Goal: Information Seeking & Learning: Learn about a topic

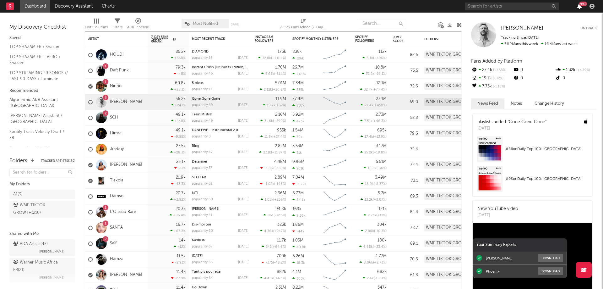
click at [581, 8] on icon "button" at bounding box center [579, 6] width 4 height 5
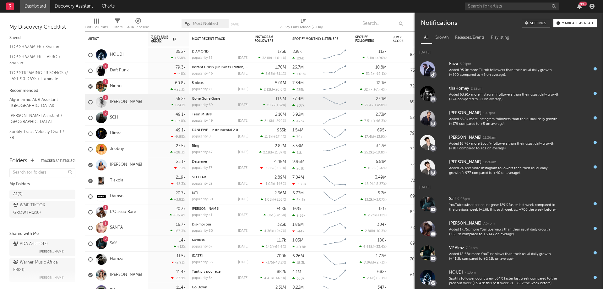
click at [360, 3] on nav "Dashboard Discovery Assistant Charts 99 +" at bounding box center [301, 6] width 603 height 13
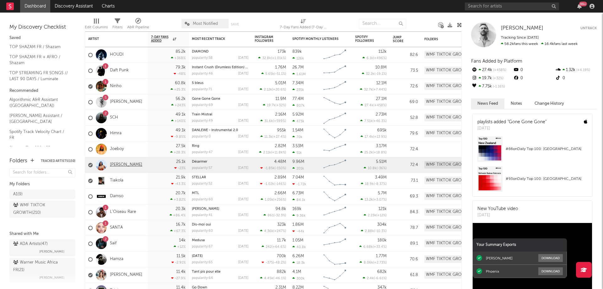
click at [125, 162] on link "[PERSON_NAME]" at bounding box center [126, 164] width 32 height 5
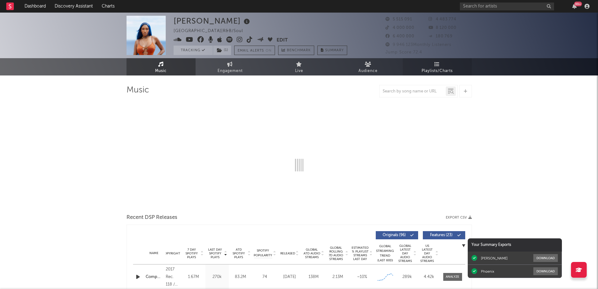
select select "6m"
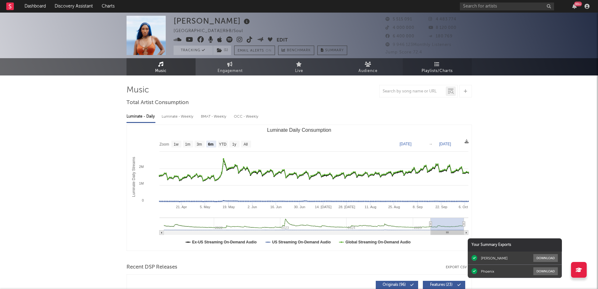
click at [438, 68] on span "Playlists/Charts" at bounding box center [437, 71] width 31 height 8
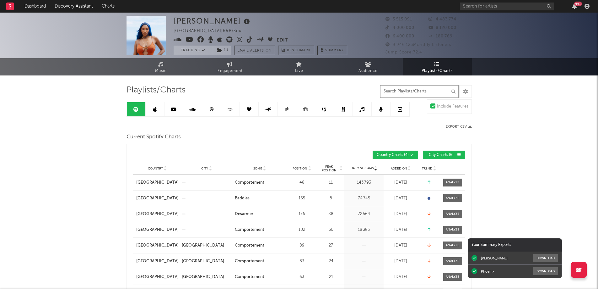
click at [409, 93] on input "text" at bounding box center [419, 91] width 79 height 13
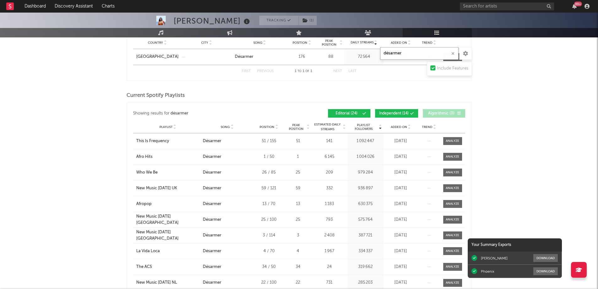
scroll to position [157, 0]
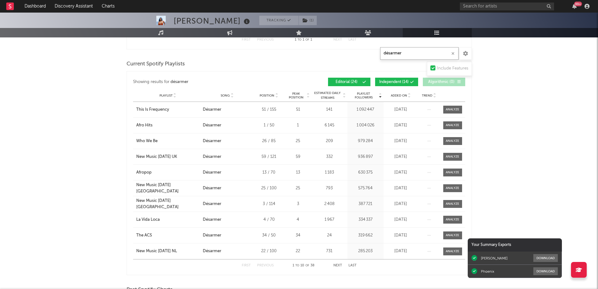
click at [337, 265] on button "Next" at bounding box center [338, 265] width 9 height 3
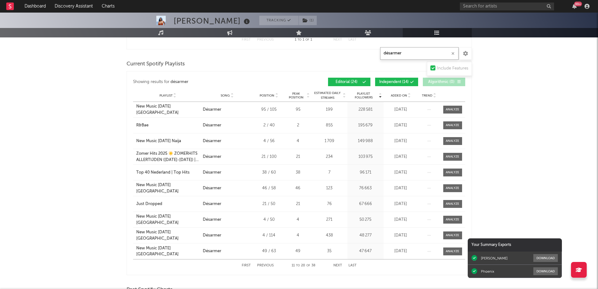
click at [250, 264] on button "First" at bounding box center [246, 265] width 9 height 3
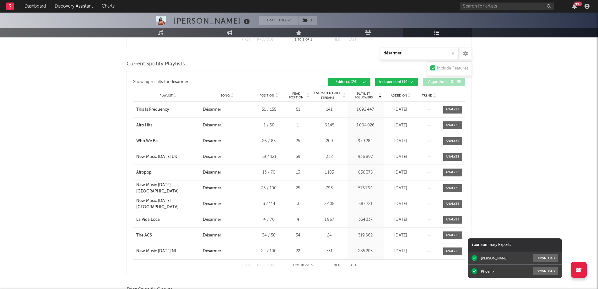
click at [395, 96] on span "Added On" at bounding box center [399, 96] width 16 height 4
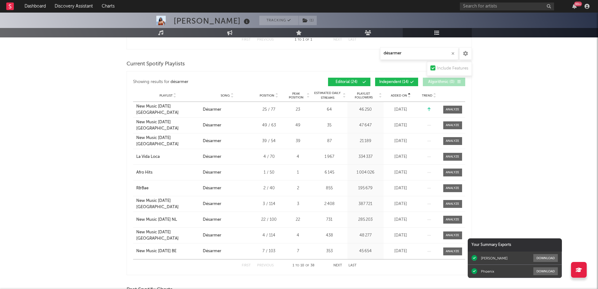
click at [395, 96] on span "Added On" at bounding box center [399, 96] width 16 height 4
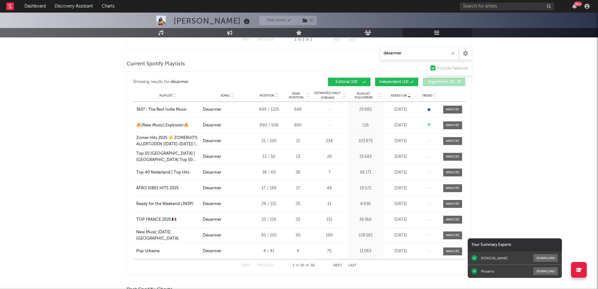
click at [366, 95] on span "Playlist Followers" at bounding box center [363, 96] width 29 height 8
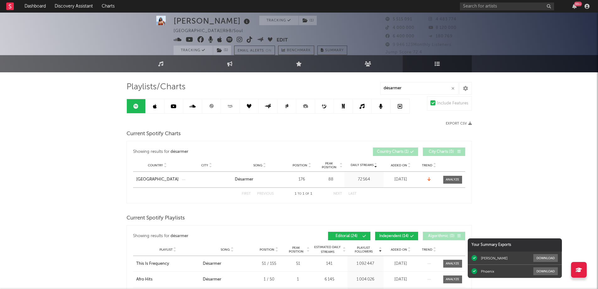
scroll to position [0, 0]
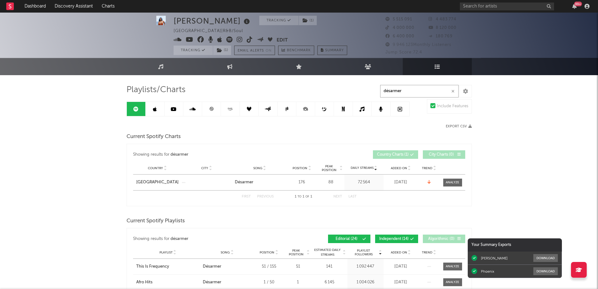
drag, startPoint x: 416, startPoint y: 91, endPoint x: 333, endPoint y: 94, distance: 83.0
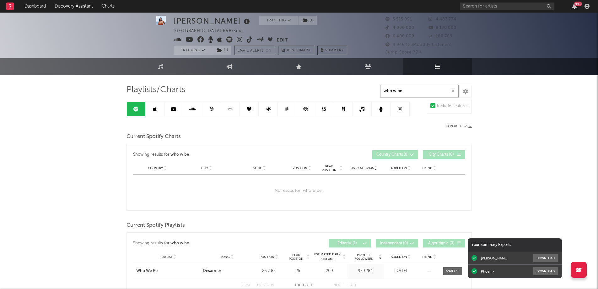
click at [396, 91] on input "who w be" at bounding box center [419, 91] width 79 height 13
type input "who we be"
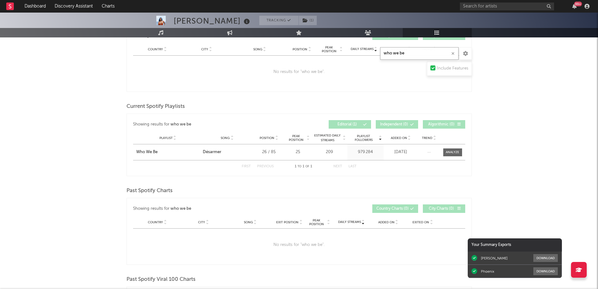
scroll to position [0, 0]
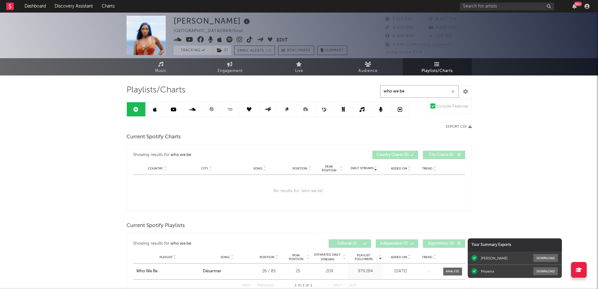
drag, startPoint x: 408, startPoint y: 93, endPoint x: 359, endPoint y: 93, distance: 49.0
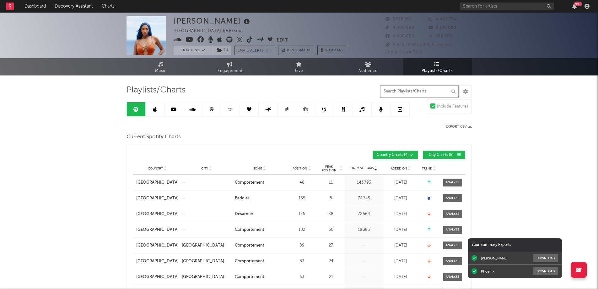
click at [397, 95] on input "text" at bounding box center [419, 91] width 79 height 13
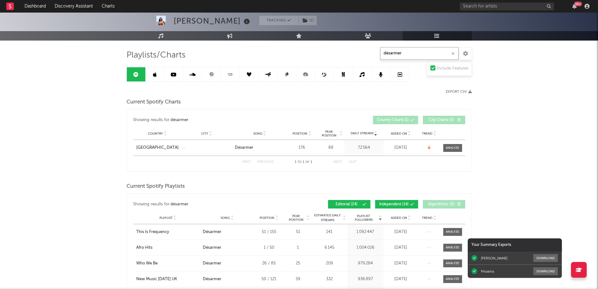
scroll to position [63, 0]
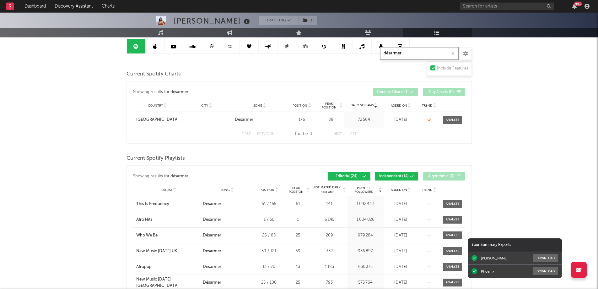
type input "désarmer"
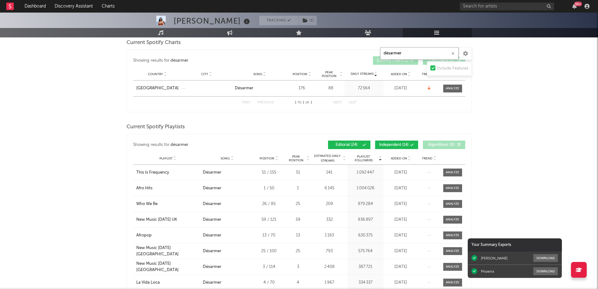
scroll to position [157, 0]
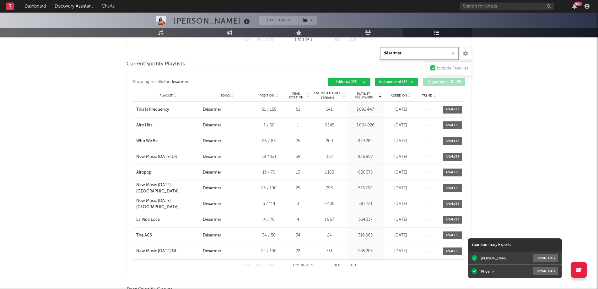
click at [335, 264] on button "Next" at bounding box center [338, 265] width 9 height 3
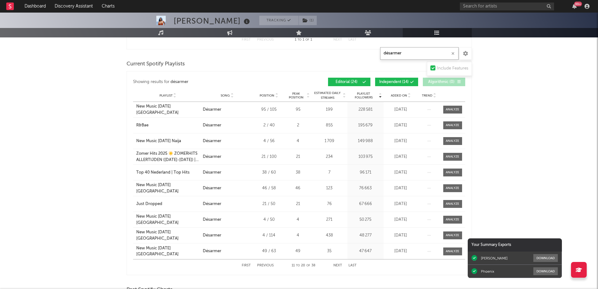
click at [335, 264] on button "Next" at bounding box center [338, 265] width 9 height 3
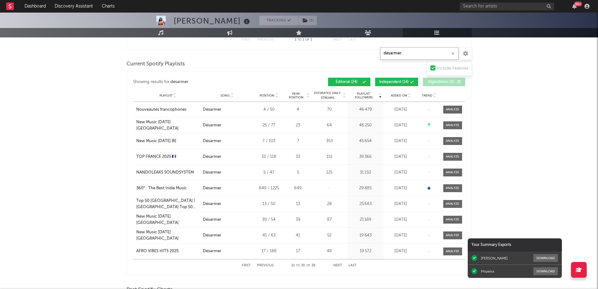
click at [337, 264] on button "Next" at bounding box center [338, 265] width 9 height 3
